Goal: Transaction & Acquisition: Purchase product/service

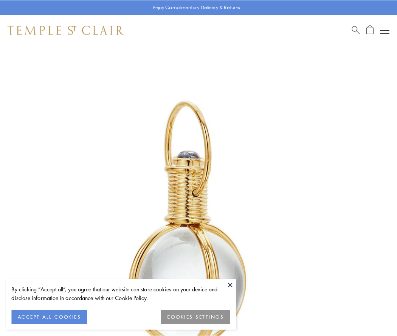
scroll to position [197, 0]
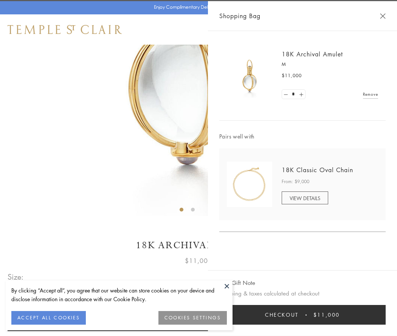
click at [302, 315] on button "Checkout $11,000" at bounding box center [302, 315] width 166 height 20
